Goal: Navigation & Orientation: Find specific page/section

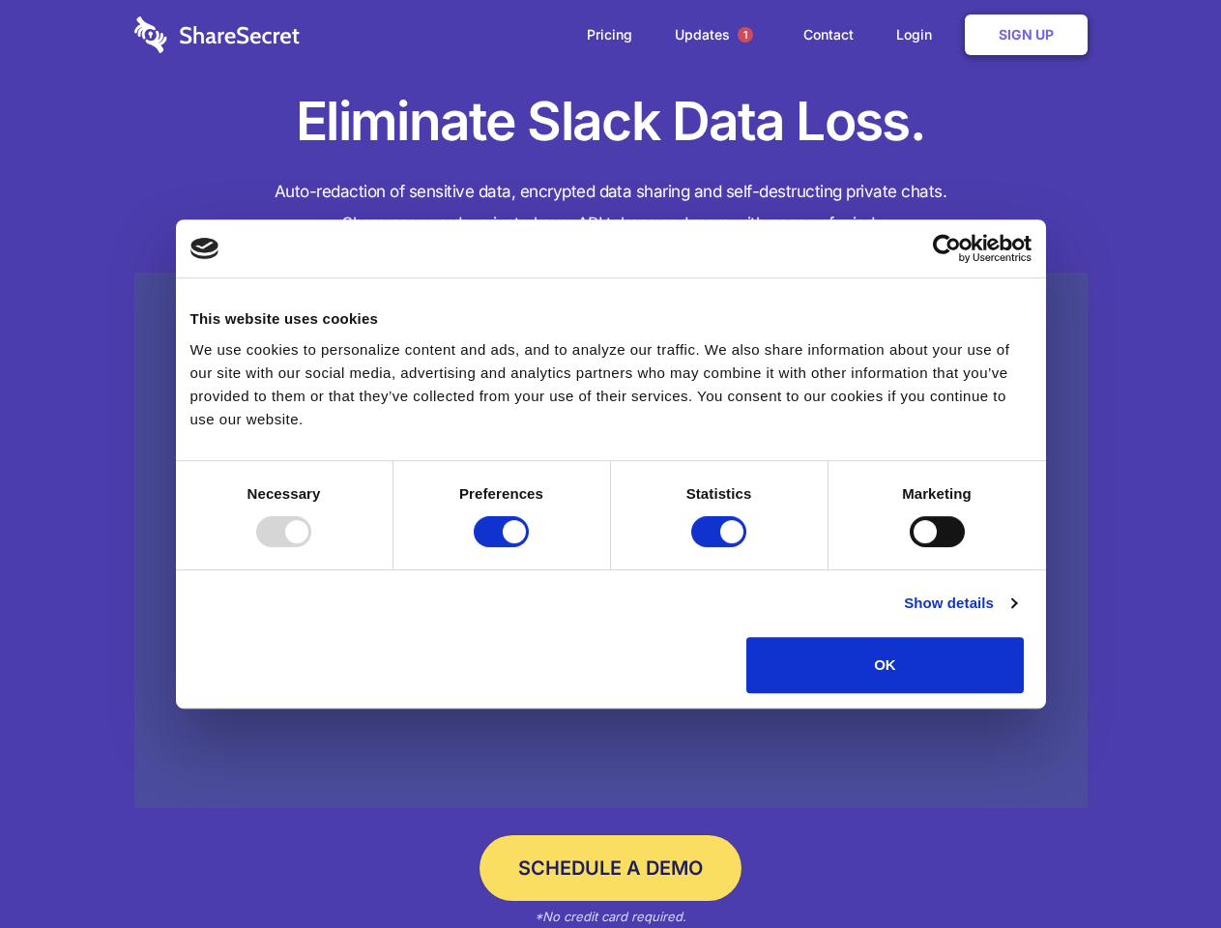
click at [311, 547] on div at bounding box center [283, 531] width 55 height 31
click at [529, 547] on input "Preferences" at bounding box center [501, 531] width 55 height 31
checkbox input "false"
click at [721, 547] on input "Statistics" at bounding box center [718, 531] width 55 height 31
checkbox input "false"
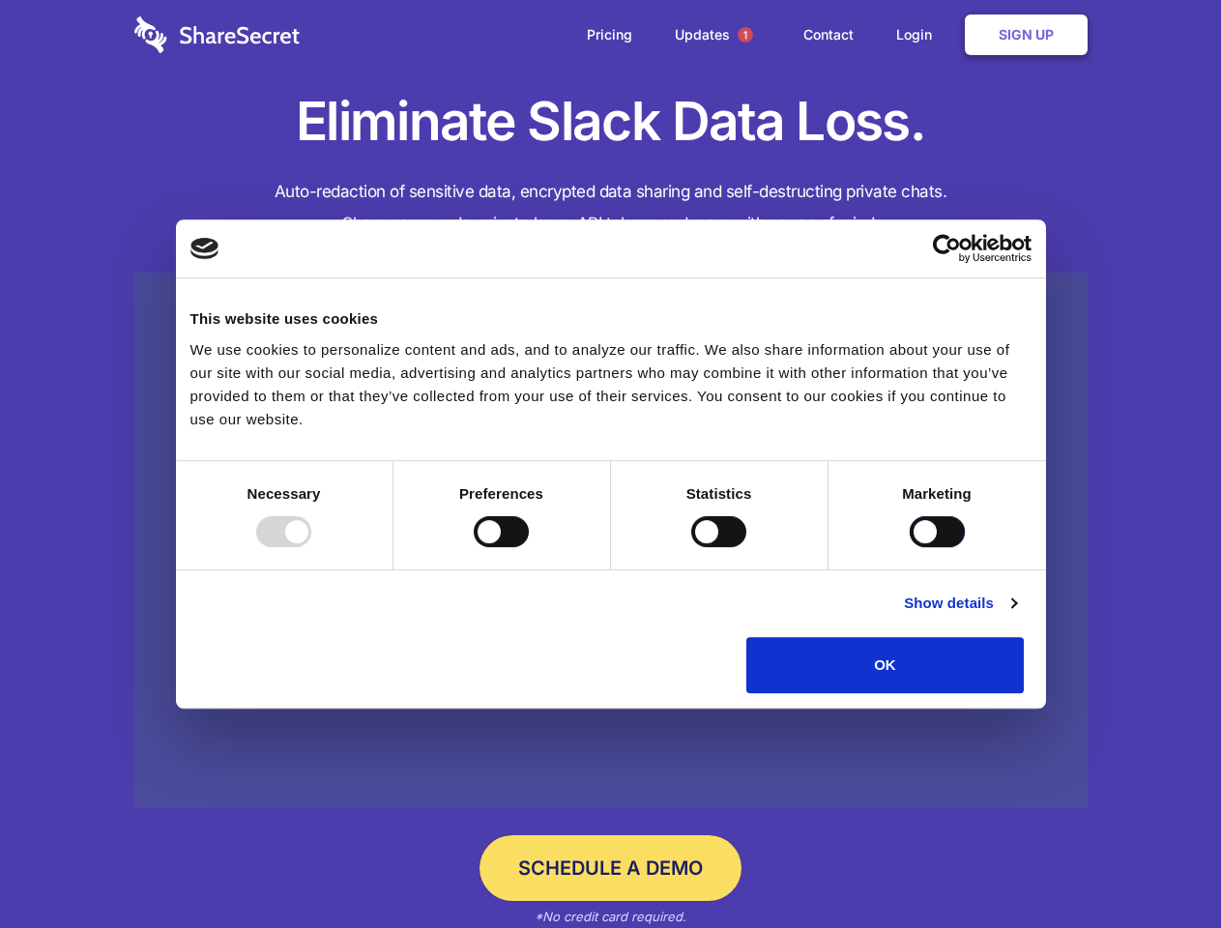
click at [910, 547] on input "Marketing" at bounding box center [937, 531] width 55 height 31
checkbox input "true"
click at [1016, 615] on link "Show details" at bounding box center [960, 603] width 112 height 23
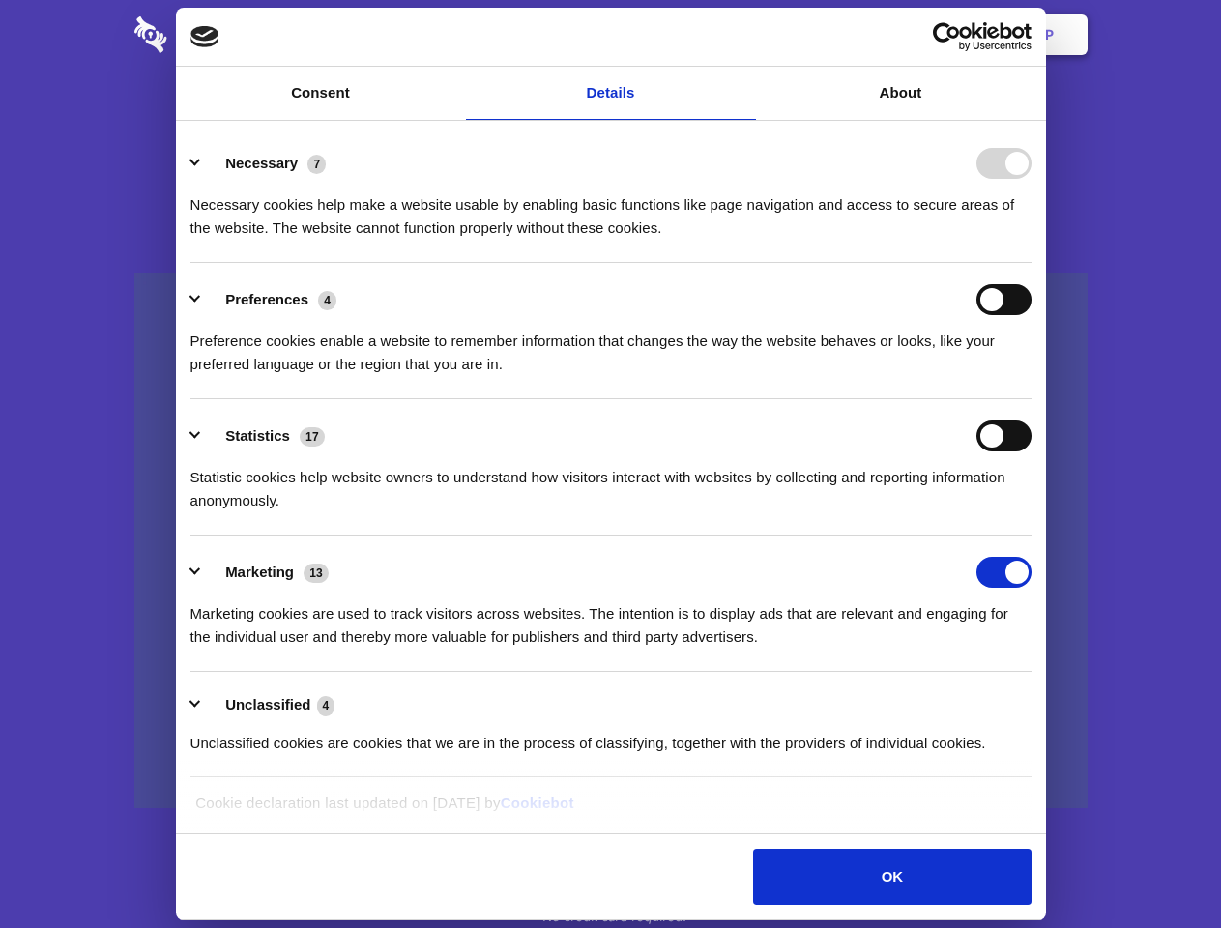
click at [1032, 263] on li "Necessary 7 Necessary cookies help make a website usable by enabling basic func…" at bounding box center [610, 195] width 841 height 136
click at [744, 35] on span "1" at bounding box center [745, 34] width 15 height 15
